Goal: Information Seeking & Learning: Learn about a topic

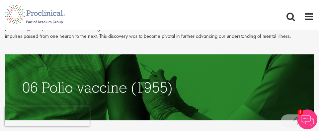
scroll to position [921, 0]
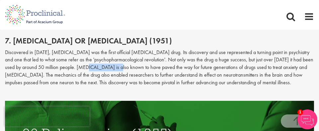
drag, startPoint x: 111, startPoint y: 61, endPoint x: 76, endPoint y: 59, distance: 35.0
click at [76, 59] on p "Discovered in [DATE], [MEDICAL_DATA] was the first official [MEDICAL_DATA] drug…" at bounding box center [159, 68] width 309 height 38
copy p "[MEDICAL_DATA]"
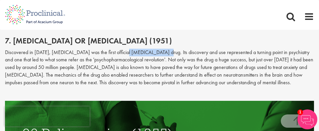
drag, startPoint x: 120, startPoint y: 45, endPoint x: 151, endPoint y: 45, distance: 31.2
click at [159, 49] on p "Discovered in [DATE], [MEDICAL_DATA] was the first official [MEDICAL_DATA] drug…" at bounding box center [159, 68] width 309 height 38
click at [130, 49] on p "Discovered in [DATE], [MEDICAL_DATA] was the first official [MEDICAL_DATA] drug…" at bounding box center [159, 68] width 309 height 38
drag, startPoint x: 146, startPoint y: 46, endPoint x: 129, endPoint y: 46, distance: 17.6
click at [129, 49] on p "Discovered in [DATE], [MEDICAL_DATA] was the first official [MEDICAL_DATA] drug…" at bounding box center [159, 68] width 309 height 38
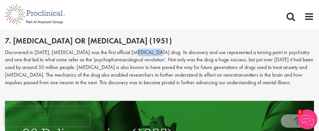
copy p "psychotic"
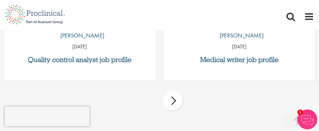
scroll to position [1982, 0]
